Goal: Transaction & Acquisition: Register for event/course

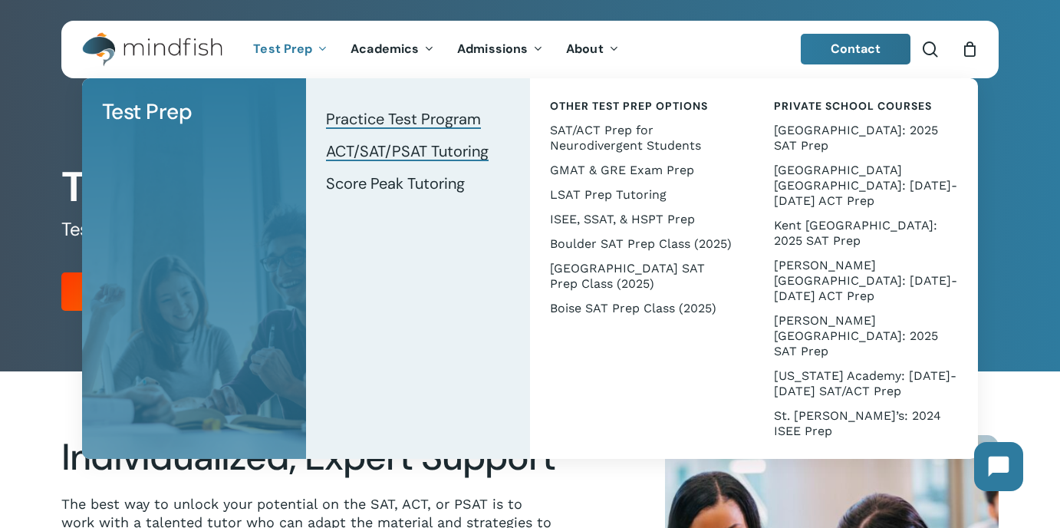
click at [400, 116] on span "Practice Test Program" at bounding box center [403, 119] width 155 height 20
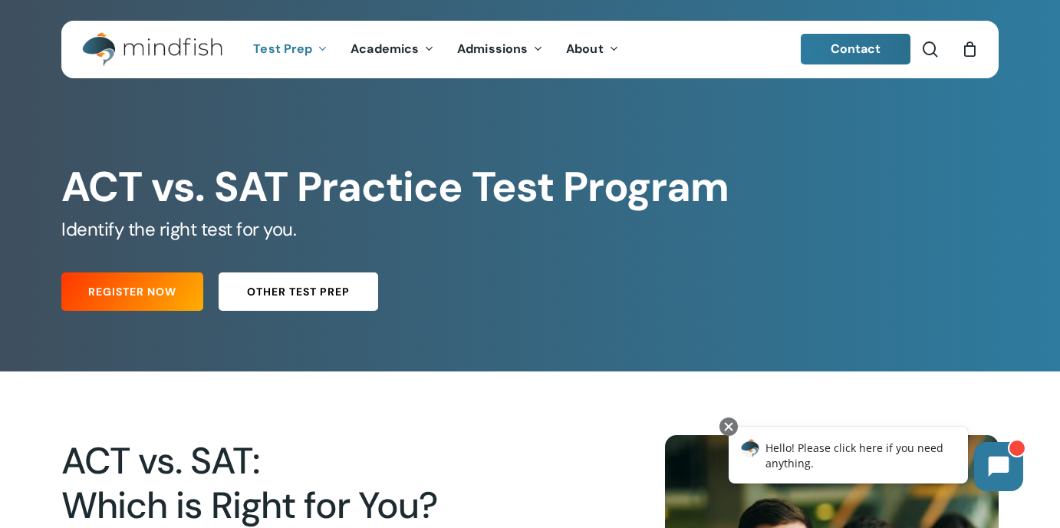
click at [290, 291] on span "Other Test Prep" at bounding box center [298, 291] width 103 height 15
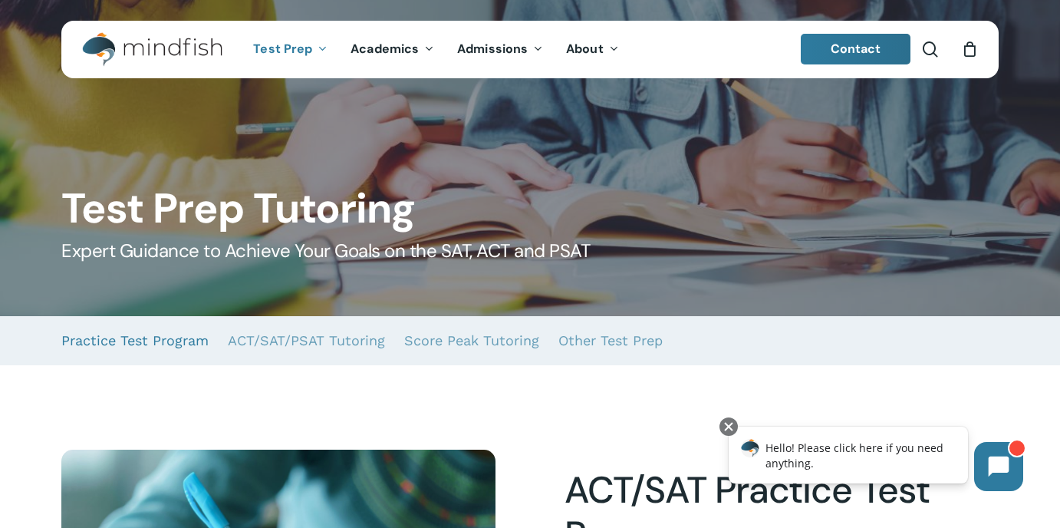
click at [133, 345] on link "Practice Test Program" at bounding box center [134, 340] width 147 height 49
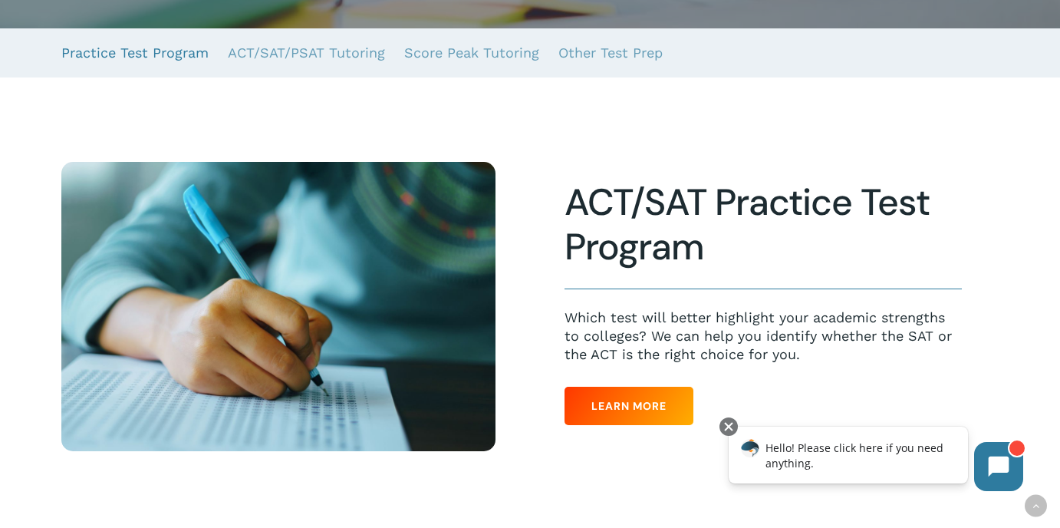
scroll to position [288, 0]
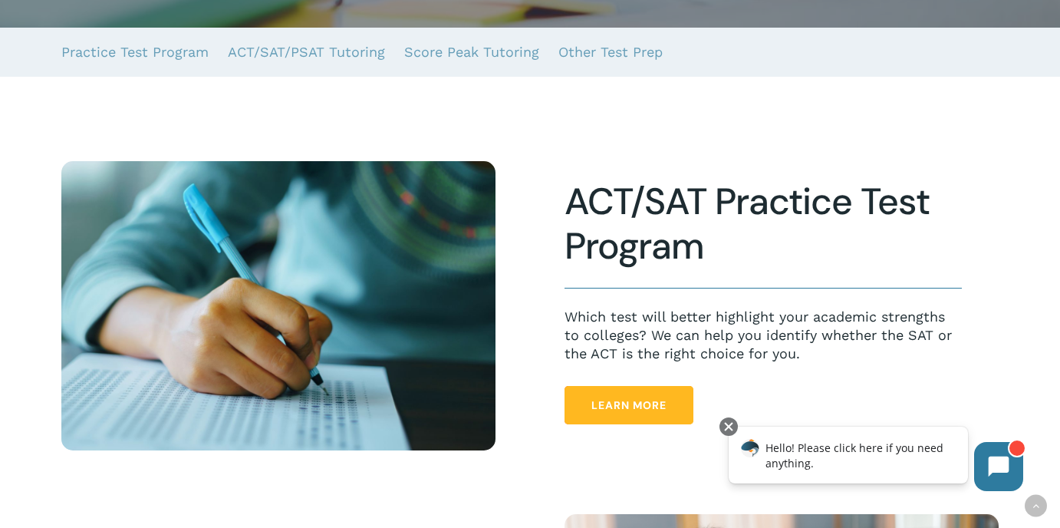
click at [633, 403] on span "Learn More" at bounding box center [628, 404] width 75 height 15
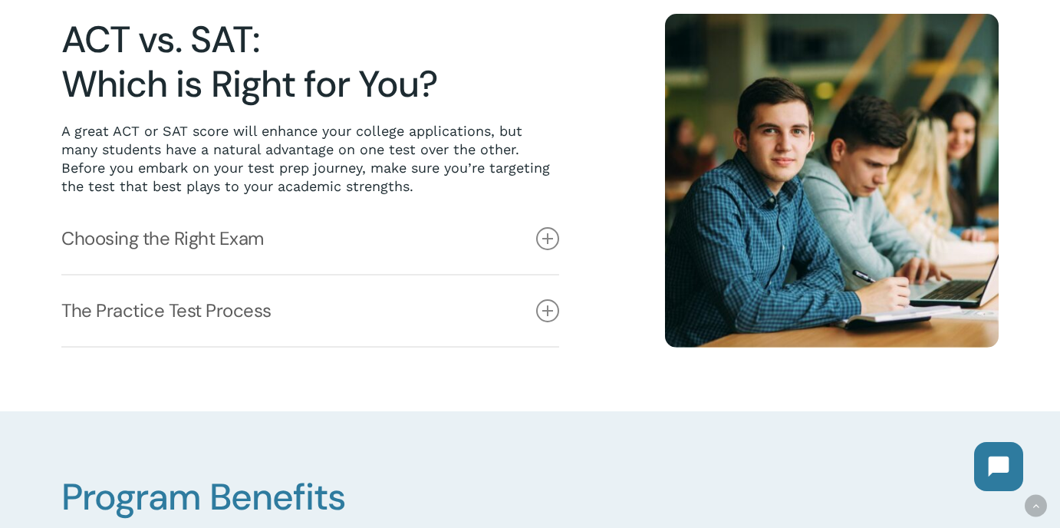
scroll to position [409, 0]
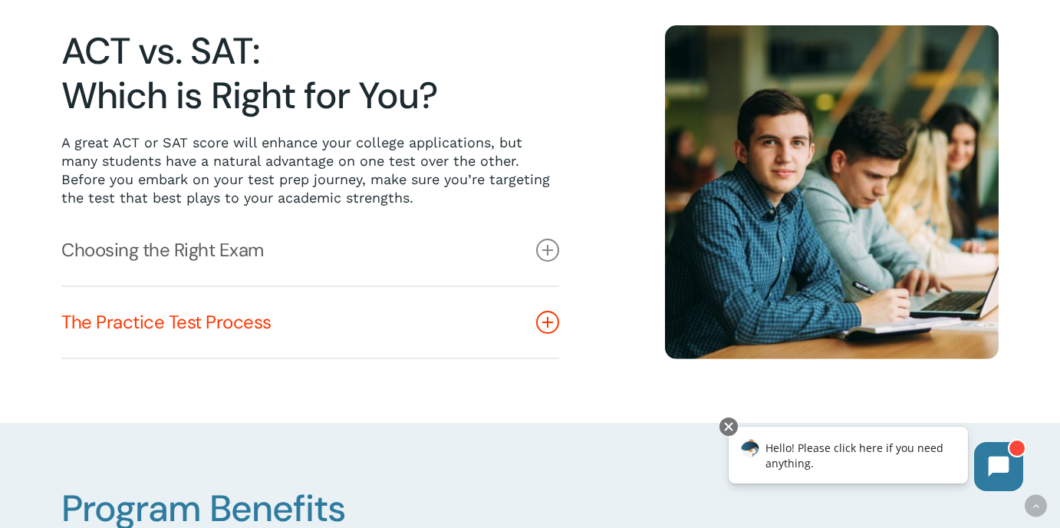
click at [210, 331] on link "The Practice Test Process" at bounding box center [310, 322] width 498 height 71
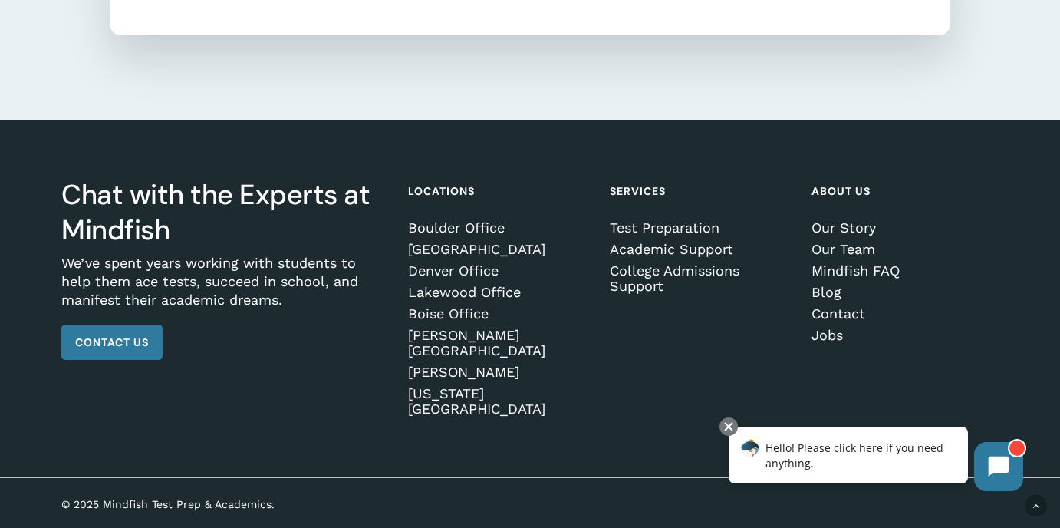
scroll to position [1753, 0]
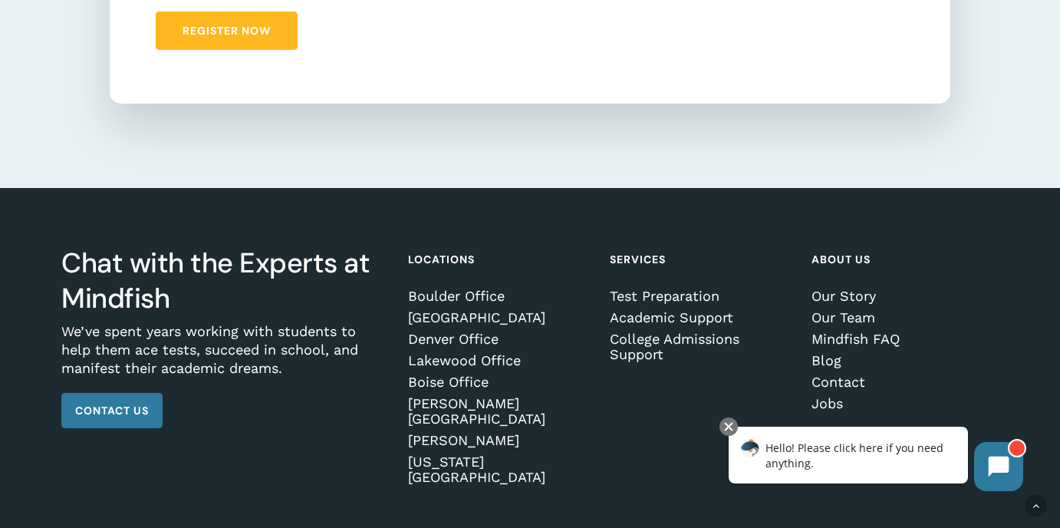
click at [225, 26] on span "Register Now" at bounding box center [227, 30] width 88 height 15
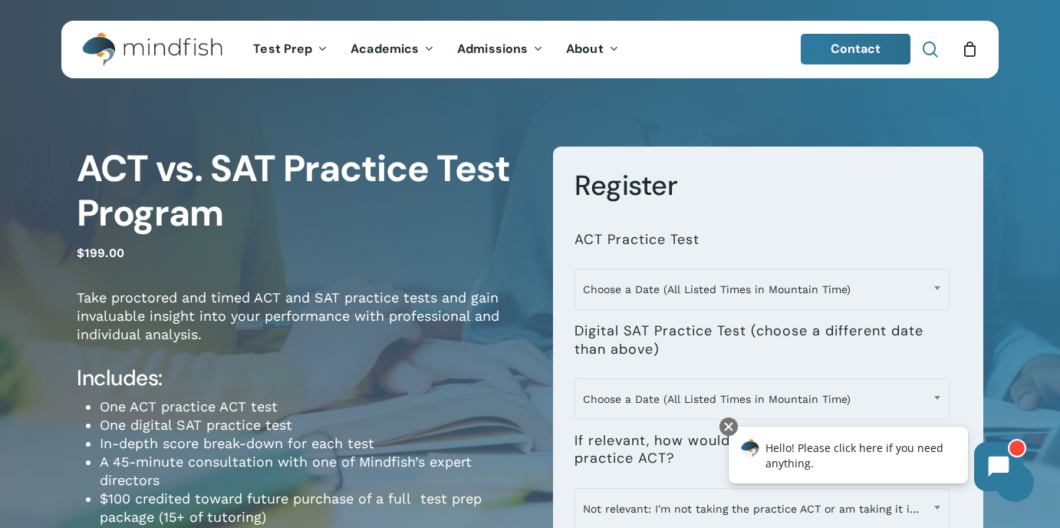
click at [933, 51] on span "Main Menu" at bounding box center [929, 48] width 15 height 15
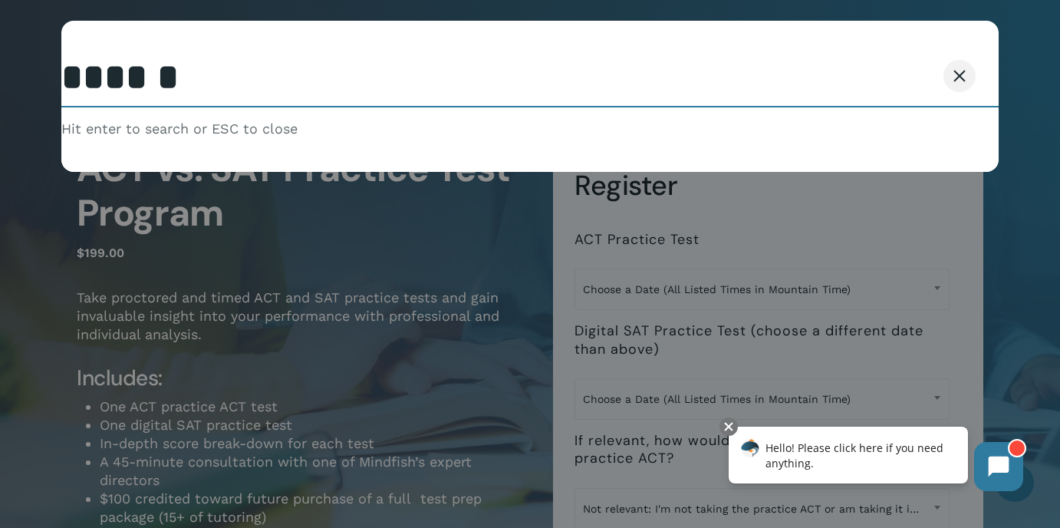
click at [535, 101] on input "Search" at bounding box center [529, 78] width 937 height 58
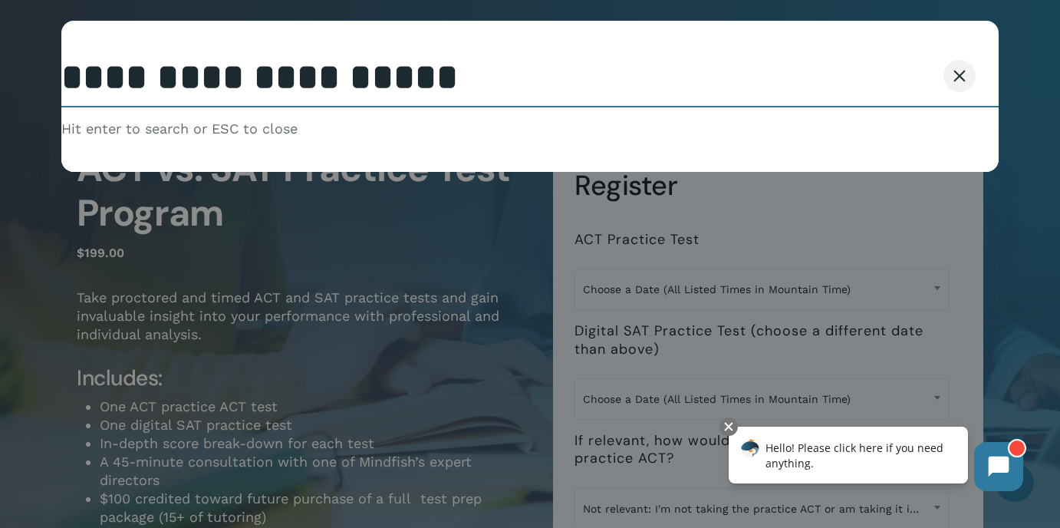
type input "**********"
click at [886, 60] on button "Search" at bounding box center [921, 76] width 70 height 32
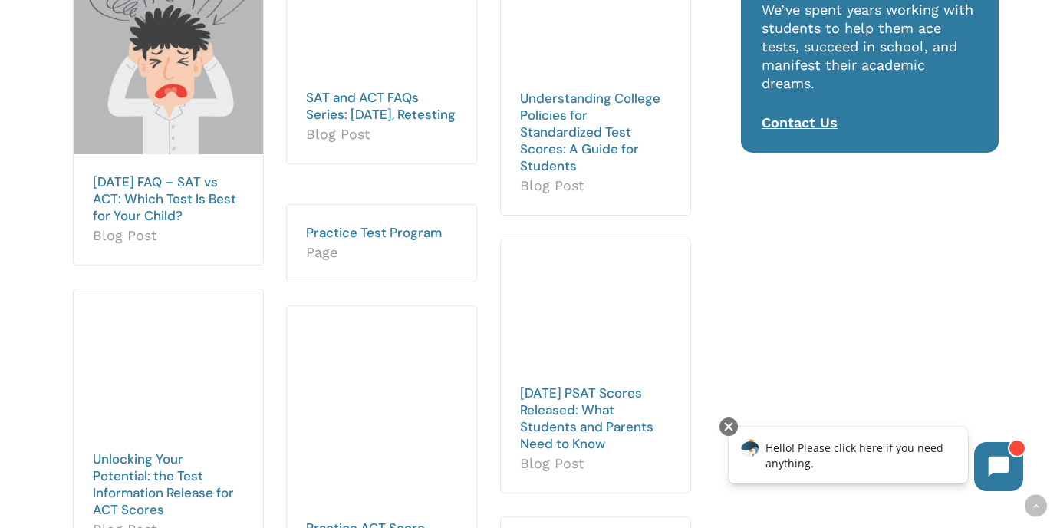
scroll to position [367, 0]
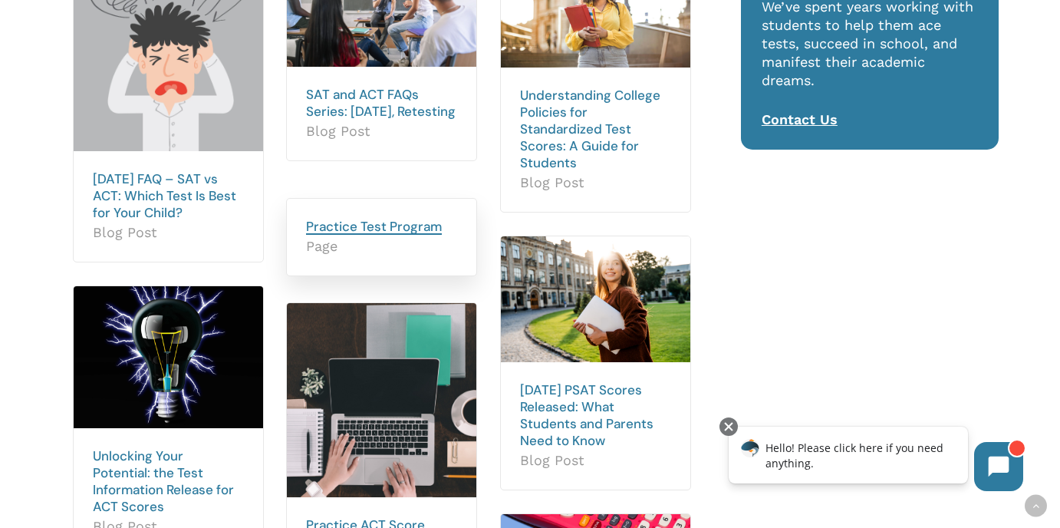
click at [360, 224] on link "Practice Test Program" at bounding box center [374, 226] width 136 height 17
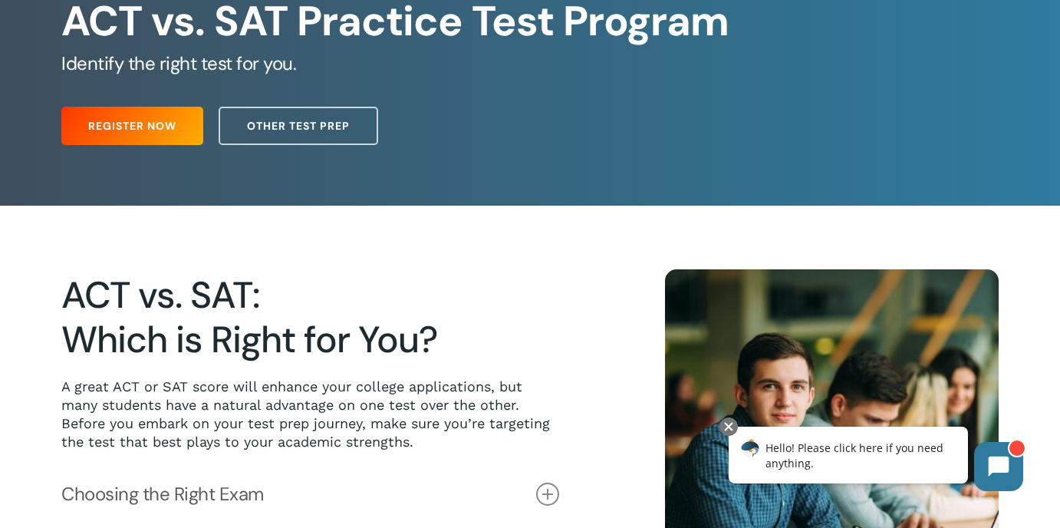
scroll to position [166, 0]
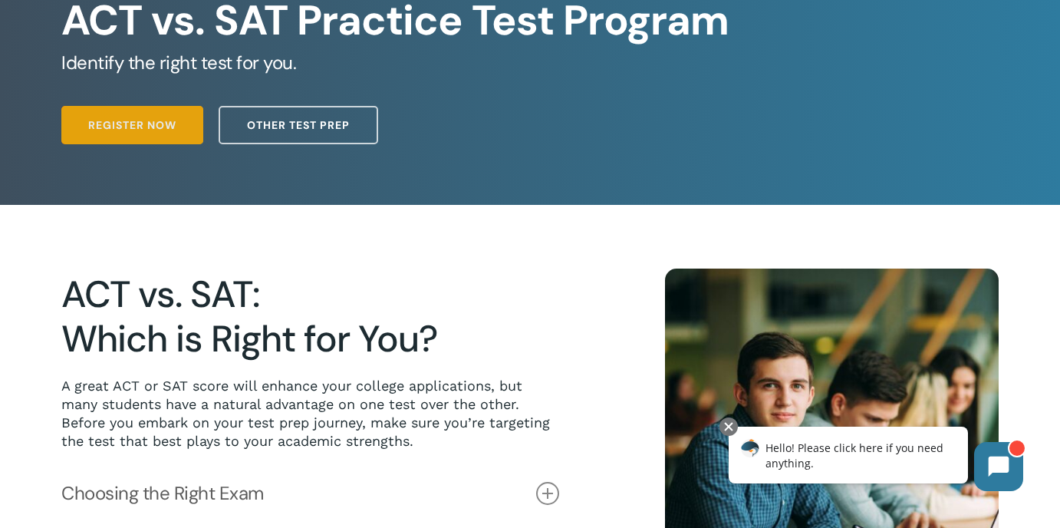
click at [144, 118] on span "Register Now" at bounding box center [132, 124] width 88 height 15
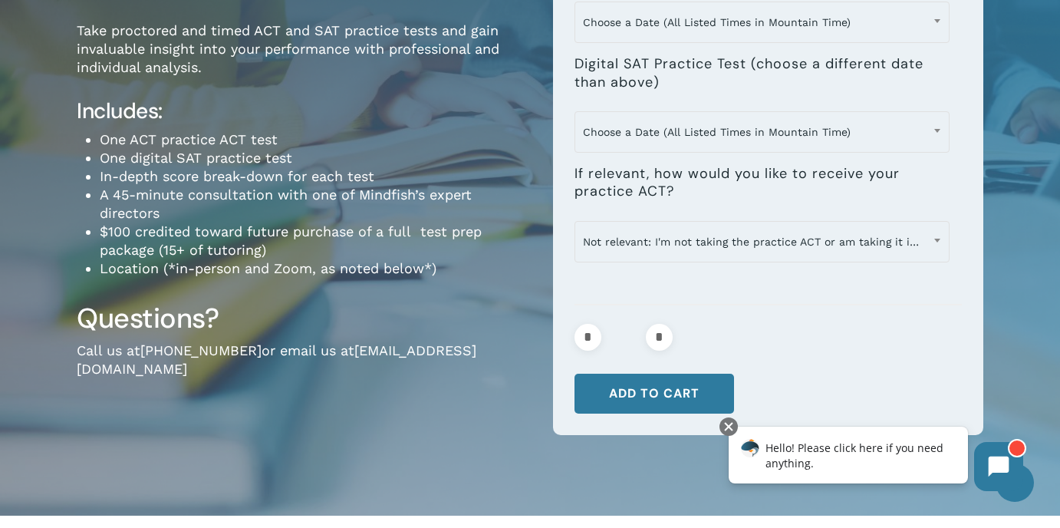
scroll to position [296, 0]
